Goal: Find specific page/section: Find specific page/section

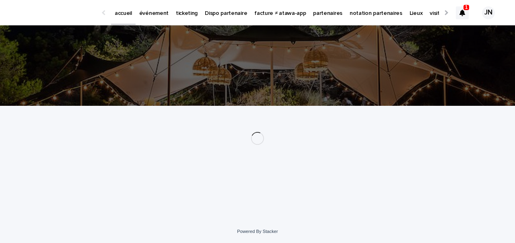
click at [329, 10] on p "partenaires" at bounding box center [327, 8] width 29 height 17
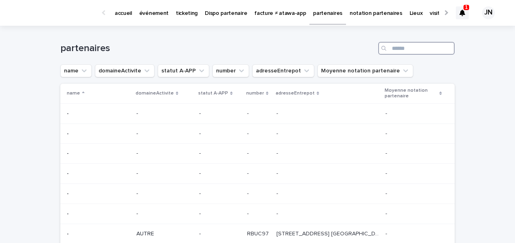
click at [399, 51] on input "Search" at bounding box center [416, 48] width 76 height 13
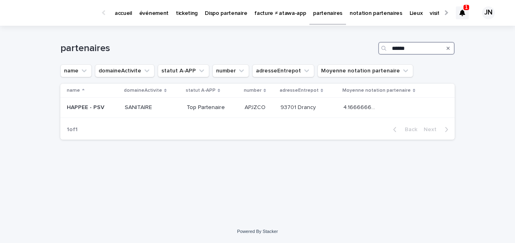
type input "******"
click at [267, 118] on div "name domaineActivite statut A-APP number adresseEntrepot Moyenne notation parte…" at bounding box center [257, 102] width 394 height 36
click at [266, 103] on p "APJZCO" at bounding box center [255, 107] width 23 height 8
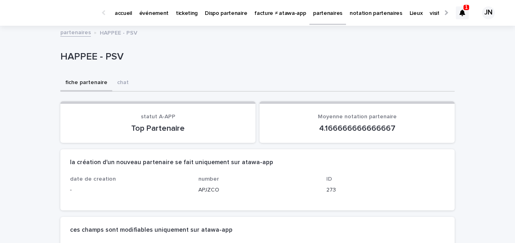
click at [125, 16] on p "accueil" at bounding box center [123, 8] width 17 height 17
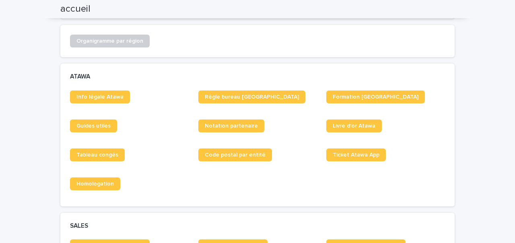
scroll to position [294, 0]
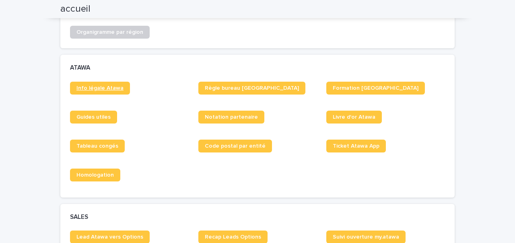
click at [106, 86] on span "Info légale Atawa" at bounding box center [99, 88] width 47 height 6
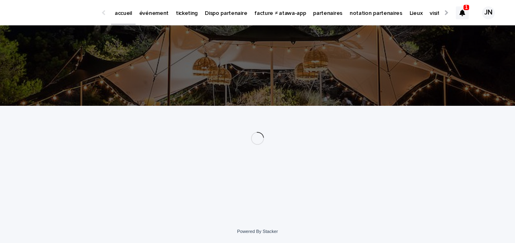
click at [147, 14] on p "événement" at bounding box center [153, 8] width 29 height 17
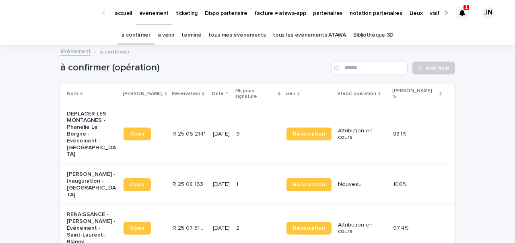
click at [169, 44] on link "à venir" at bounding box center [166, 35] width 17 height 19
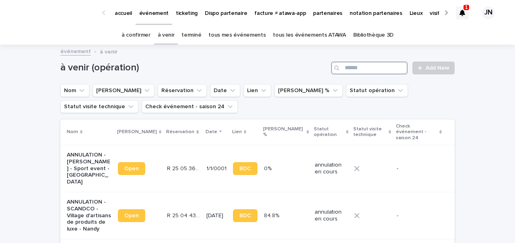
click at [380, 68] on input "Search" at bounding box center [369, 68] width 76 height 13
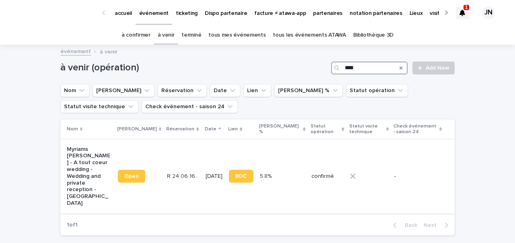
type input "****"
click at [205, 171] on div "30/8/2025" at bounding box center [213, 175] width 17 height 8
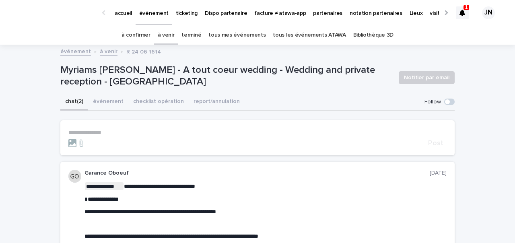
click at [173, 34] on link "à venir" at bounding box center [166, 35] width 17 height 19
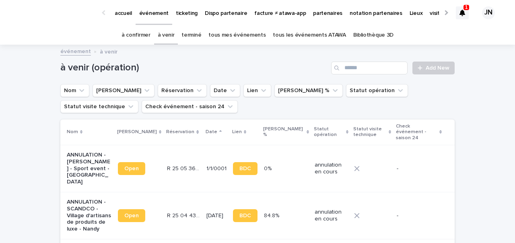
click at [136, 36] on link "à confirmer" at bounding box center [135, 35] width 29 height 19
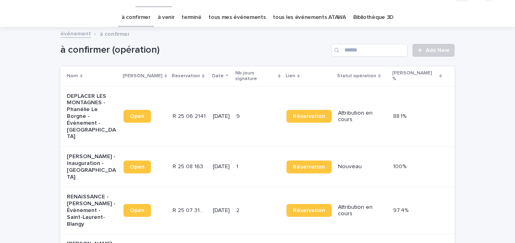
scroll to position [29, 0]
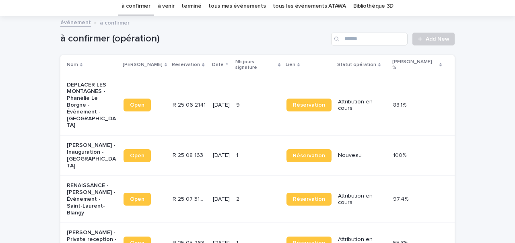
click at [186, 99] on div "R 25 06 2141 R 25 06 2141" at bounding box center [190, 105] width 34 height 13
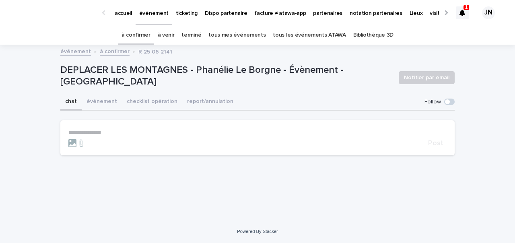
click at [402, 58] on div "**********" at bounding box center [257, 103] width 394 height 116
click at [162, 31] on div "à venir" at bounding box center [166, 35] width 24 height 19
click at [174, 34] on link "à venir" at bounding box center [166, 35] width 17 height 19
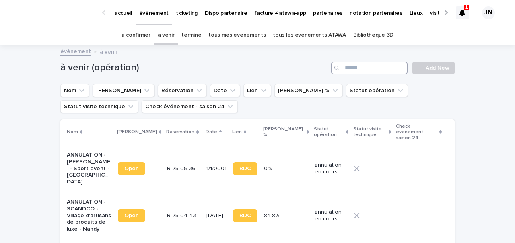
click at [377, 68] on input "Search" at bounding box center [369, 68] width 76 height 13
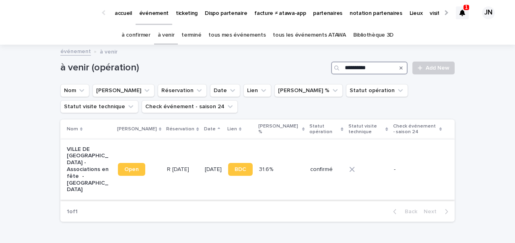
type input "**********"
click at [205, 166] on p "6/9/2025" at bounding box center [213, 169] width 17 height 7
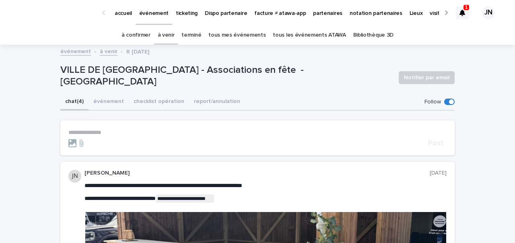
click at [173, 142] on div at bounding box center [246, 143] width 356 height 8
click at [169, 29] on link "à venir" at bounding box center [166, 35] width 17 height 19
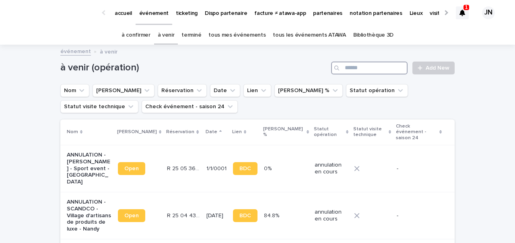
click at [388, 68] on input "Search" at bounding box center [369, 68] width 76 height 13
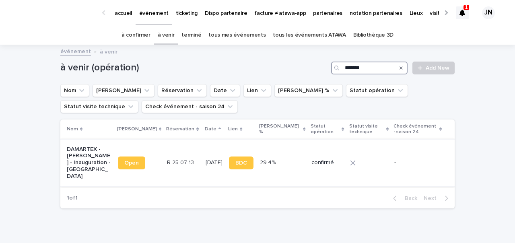
type input "*******"
click at [184, 150] on td "R 25 07 1302 R 25 07 1302" at bounding box center [183, 162] width 39 height 47
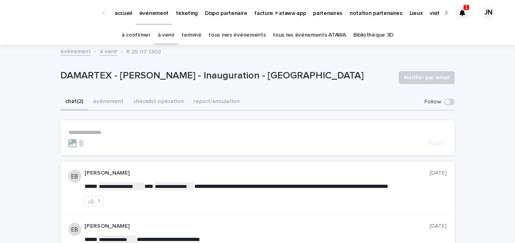
click at [69, 53] on link "événement" at bounding box center [75, 50] width 31 height 9
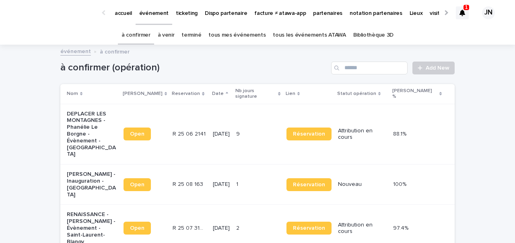
click at [170, 33] on link "à venir" at bounding box center [166, 35] width 17 height 19
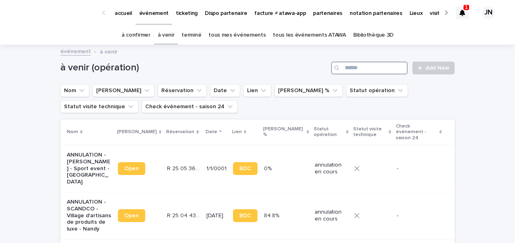
click at [359, 70] on input "Search" at bounding box center [369, 68] width 76 height 13
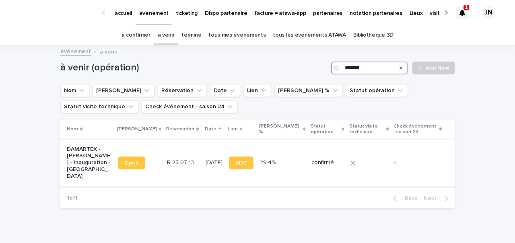
type input "*******"
click at [175, 146] on td "R 25 07 1302 R 25 07 1302" at bounding box center [183, 162] width 39 height 47
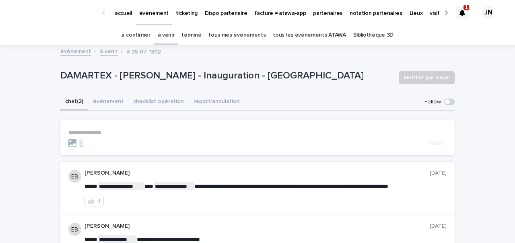
click at [150, 30] on link "à confirmer" at bounding box center [135, 35] width 29 height 19
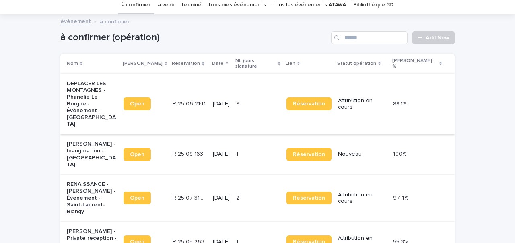
scroll to position [94, 0]
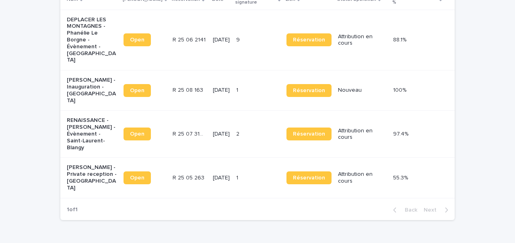
click at [200, 87] on p at bounding box center [190, 90] width 34 height 7
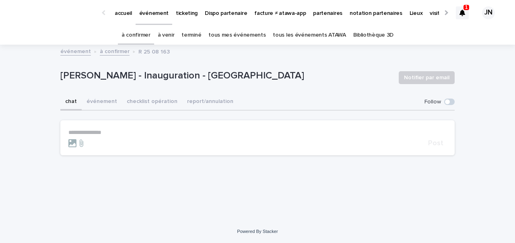
click at [173, 32] on link "à venir" at bounding box center [166, 35] width 17 height 19
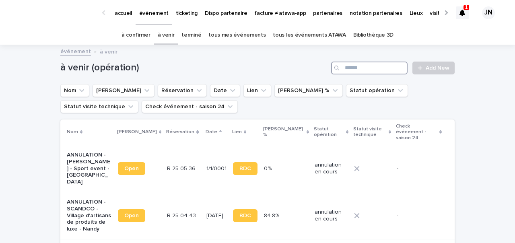
click at [382, 62] on input "Search" at bounding box center [369, 68] width 76 height 13
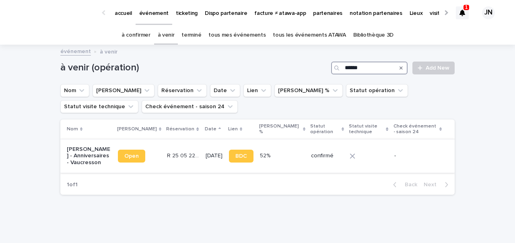
type input "******"
click at [167, 153] on p "R 25 05 2213" at bounding box center [184, 155] width 34 height 8
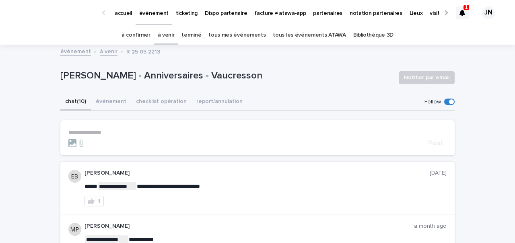
click at [145, 37] on link "à confirmer" at bounding box center [135, 35] width 29 height 19
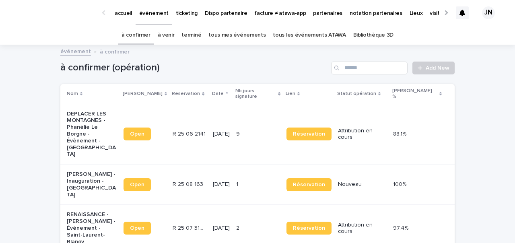
click at [171, 36] on link "à venir" at bounding box center [166, 35] width 17 height 19
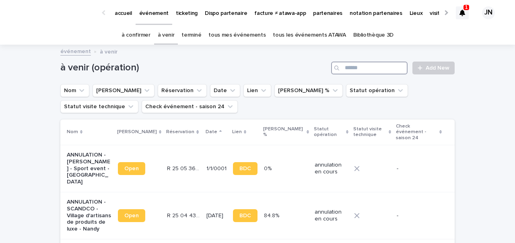
click at [365, 70] on input "Search" at bounding box center [369, 68] width 76 height 13
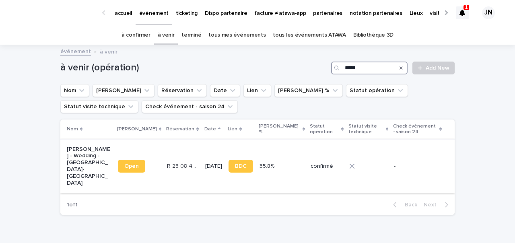
type input "*****"
click at [172, 152] on td "R 25 08 403 R 25 08 403" at bounding box center [183, 166] width 38 height 54
